Goal: Information Seeking & Learning: Find specific page/section

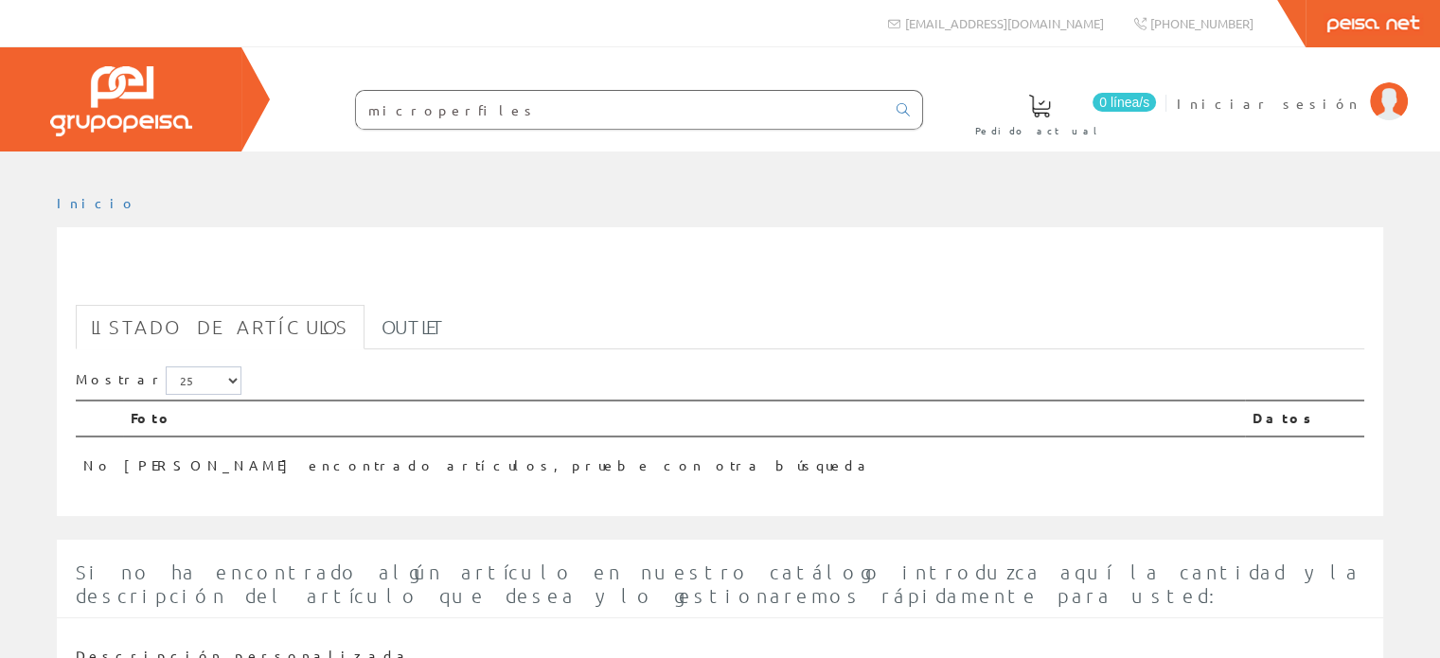
click at [477, 102] on input "microperfiles" at bounding box center [620, 110] width 529 height 38
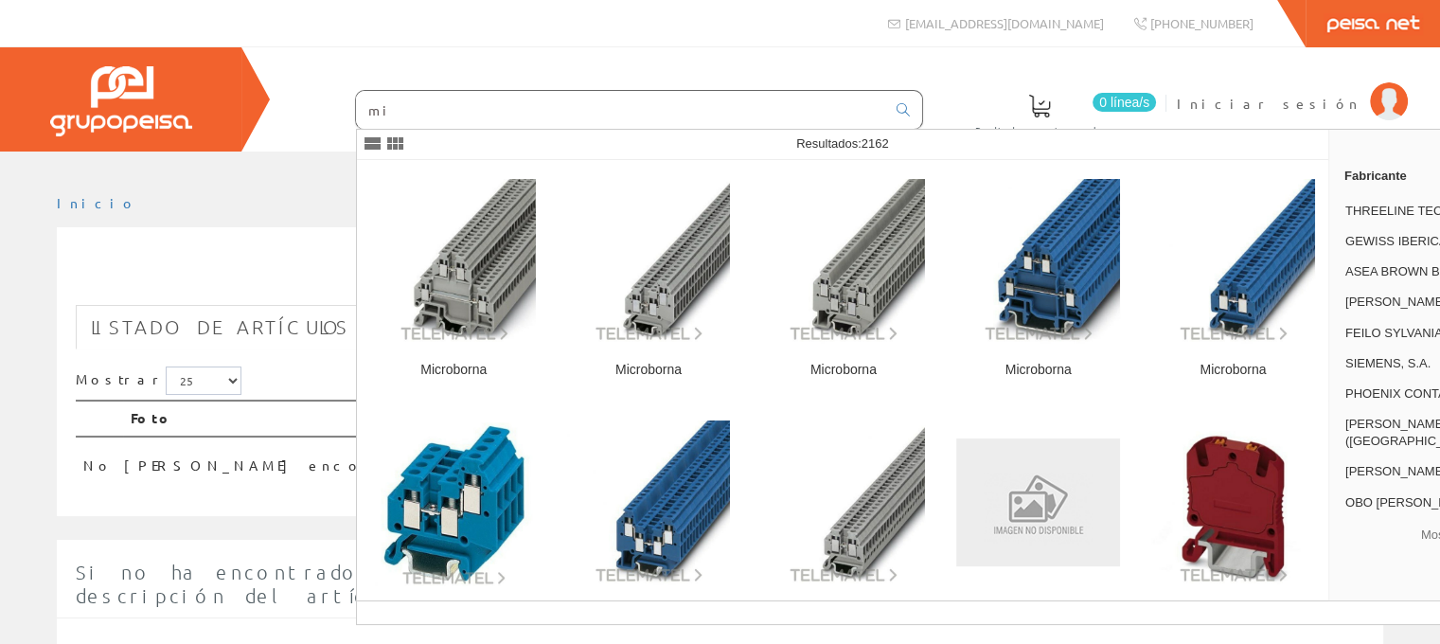
type input "m"
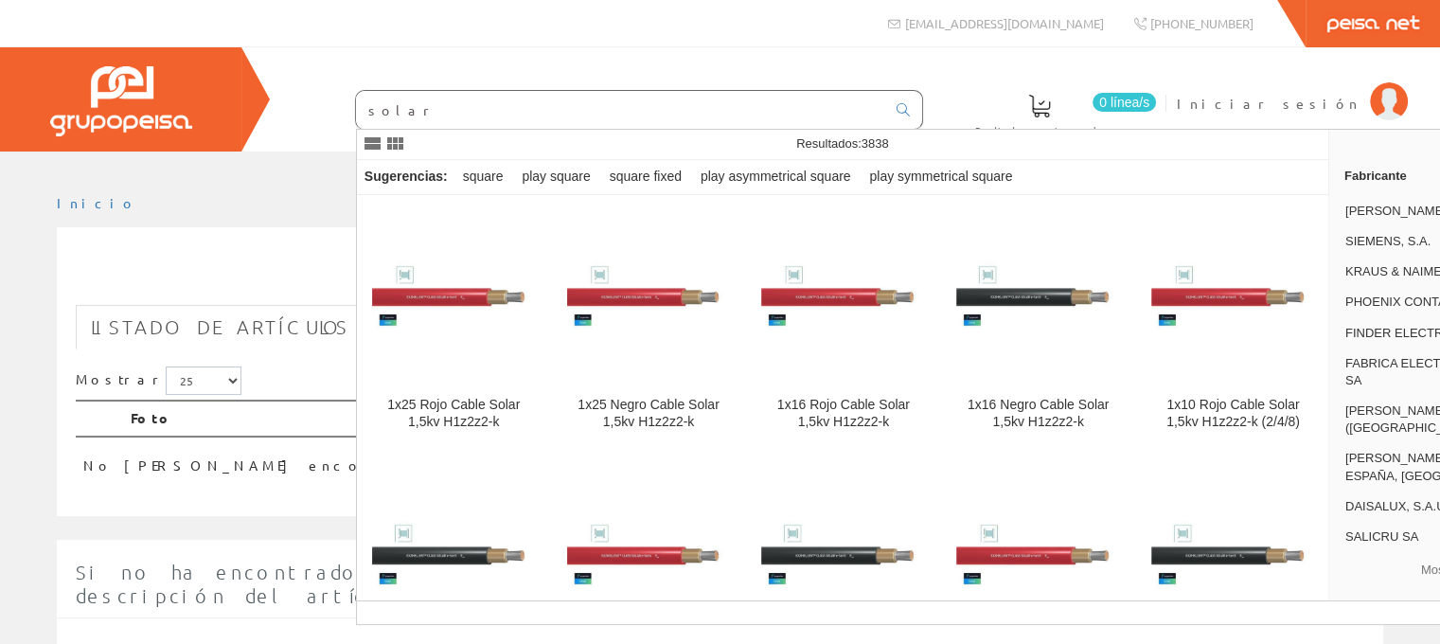
type input "solar"
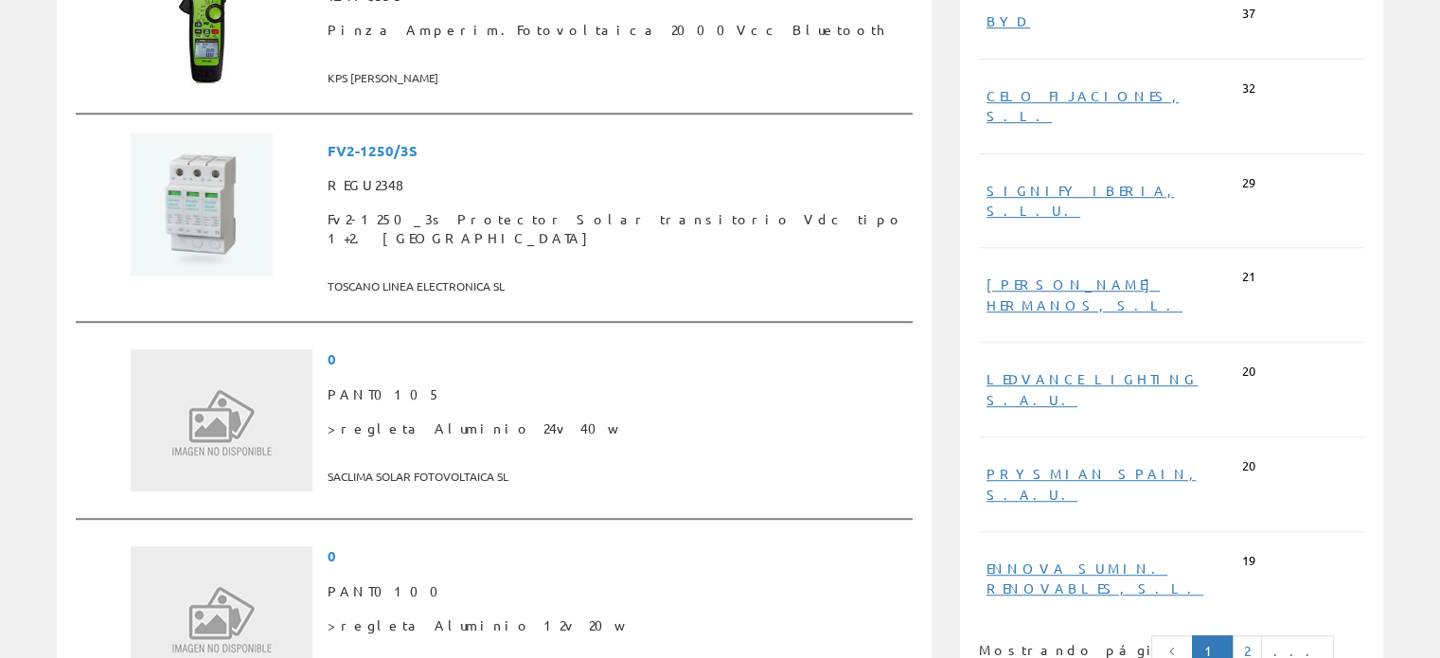
scroll to position [1098, 0]
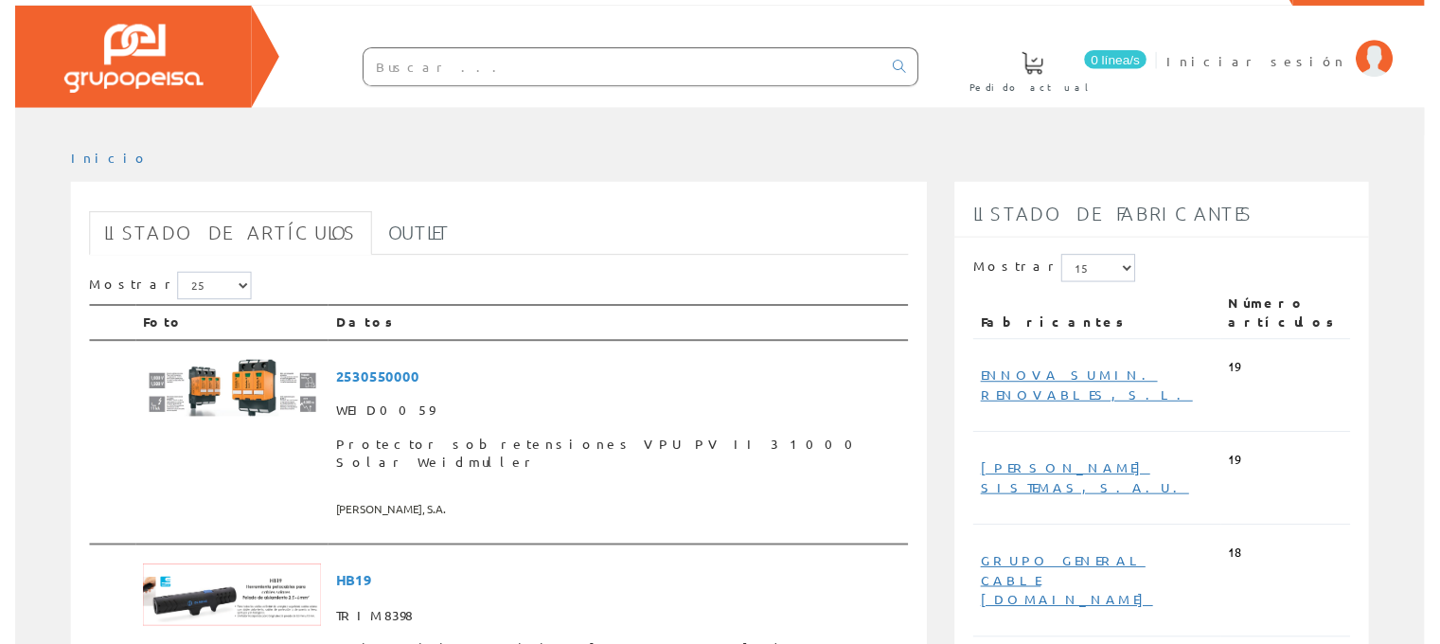
scroll to position [22, 0]
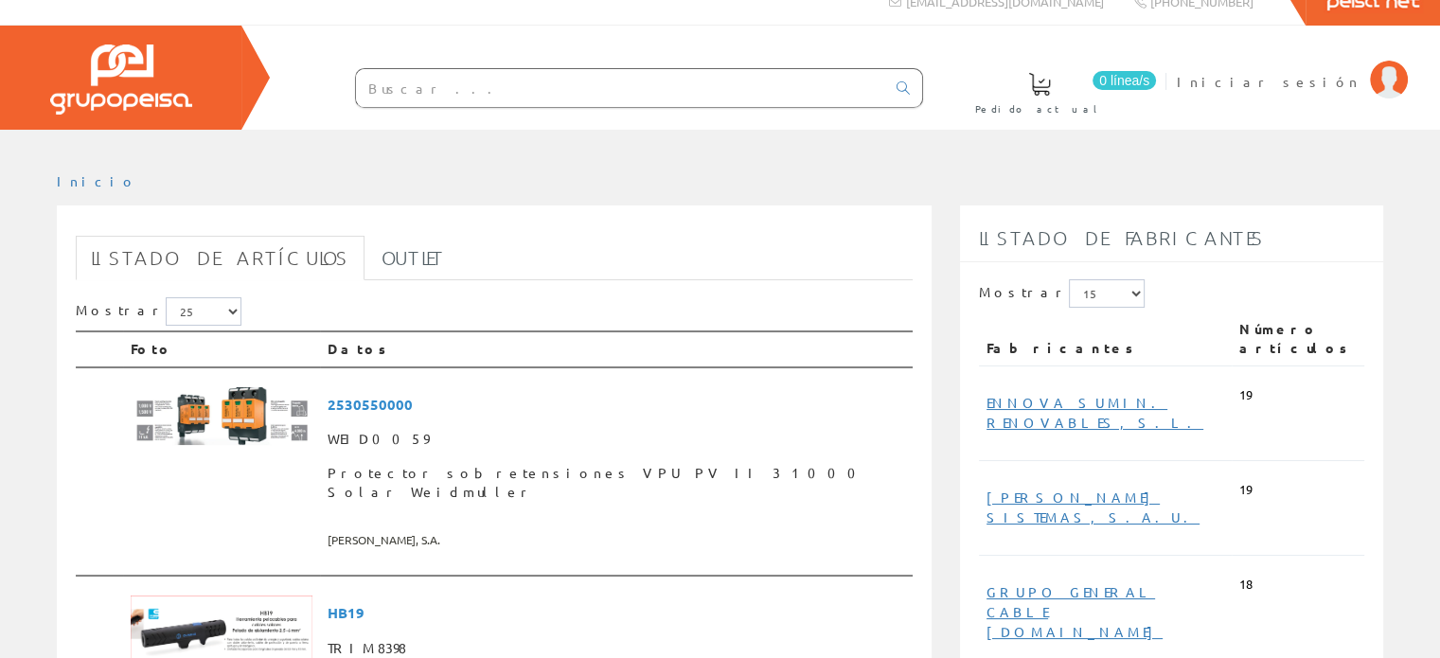
click at [453, 83] on input "text" at bounding box center [620, 88] width 529 height 38
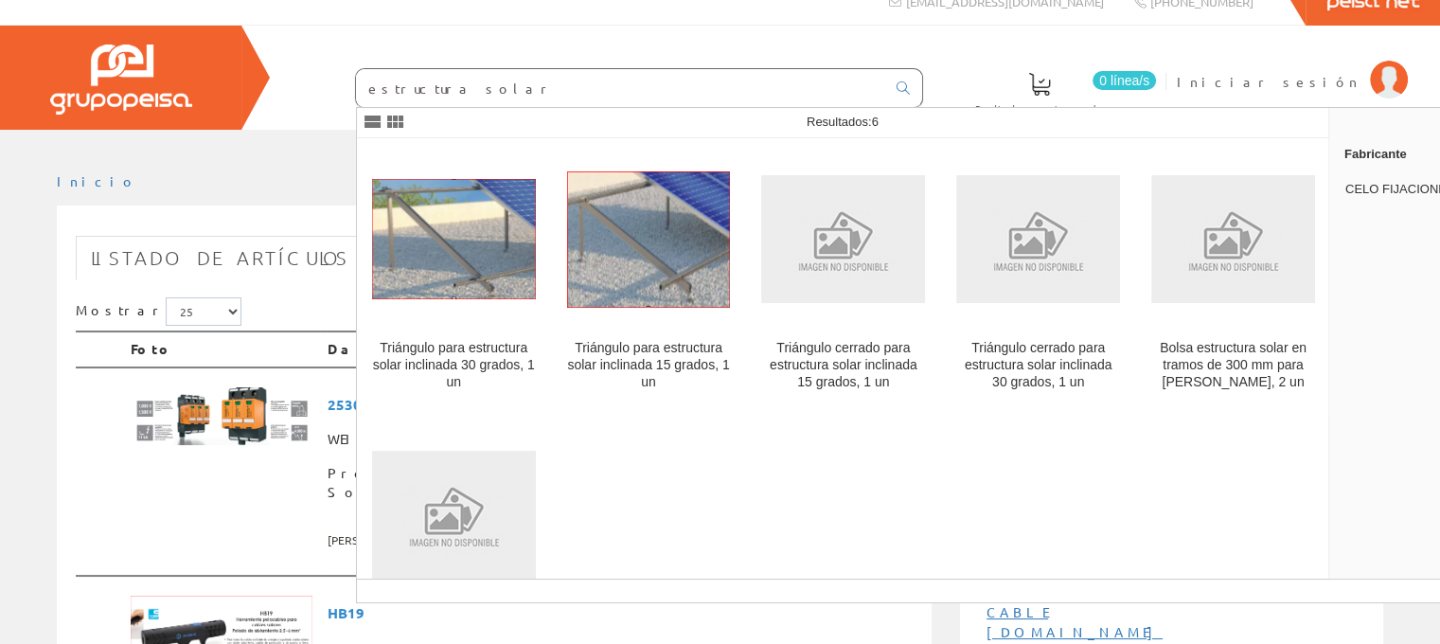
type input "estructura solar"
